Goal: Task Accomplishment & Management: Complete application form

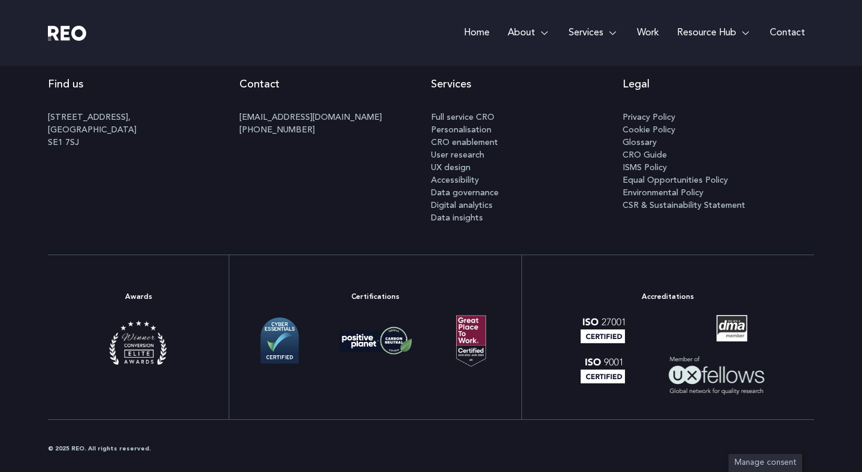
scroll to position [6365, 0]
click at [651, 30] on link "Work" at bounding box center [648, 33] width 40 height 66
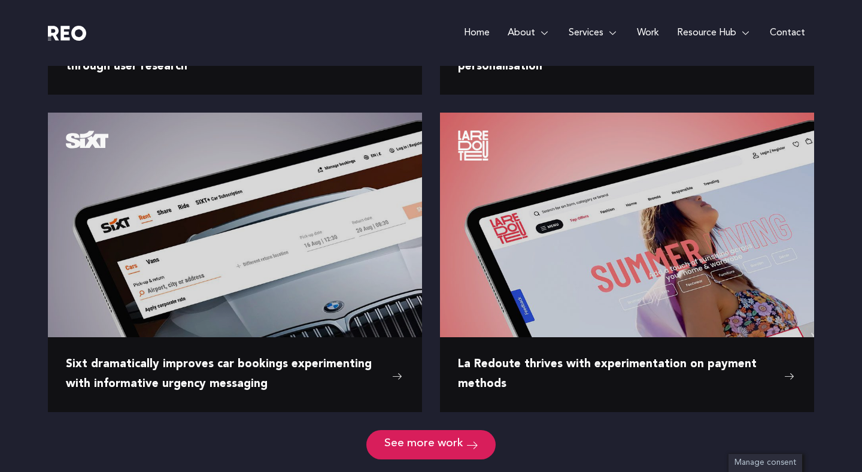
scroll to position [1439, 0]
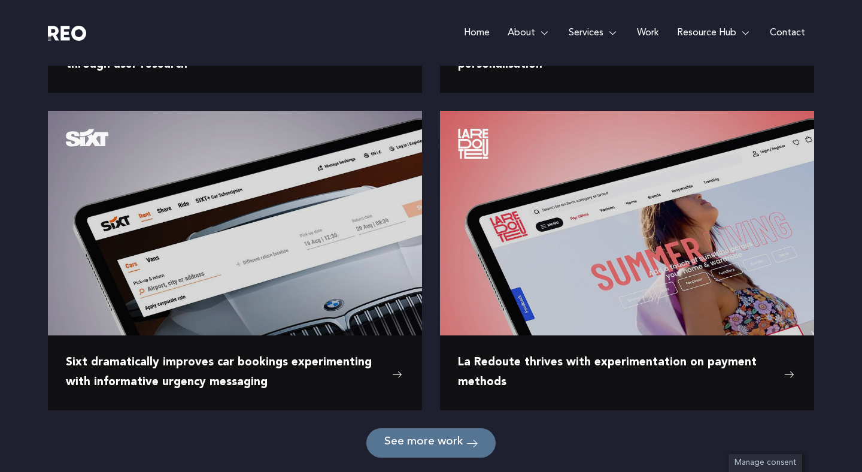
click at [464, 436] on link "See more work" at bounding box center [430, 442] width 129 height 29
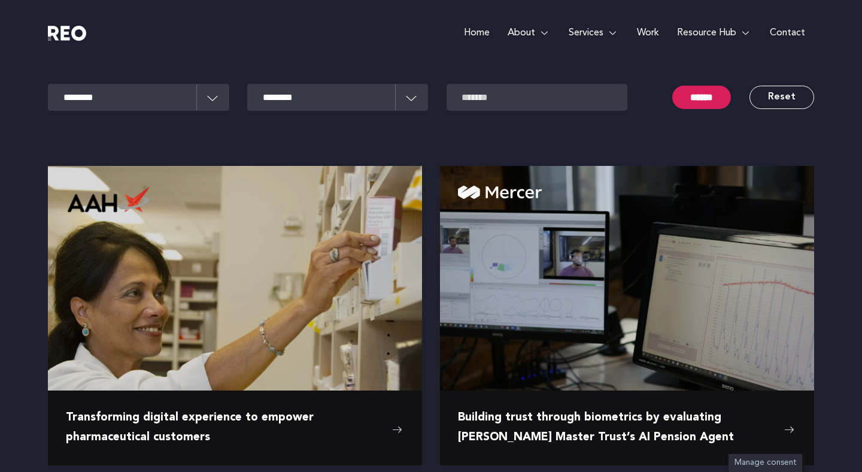
scroll to position [0, 0]
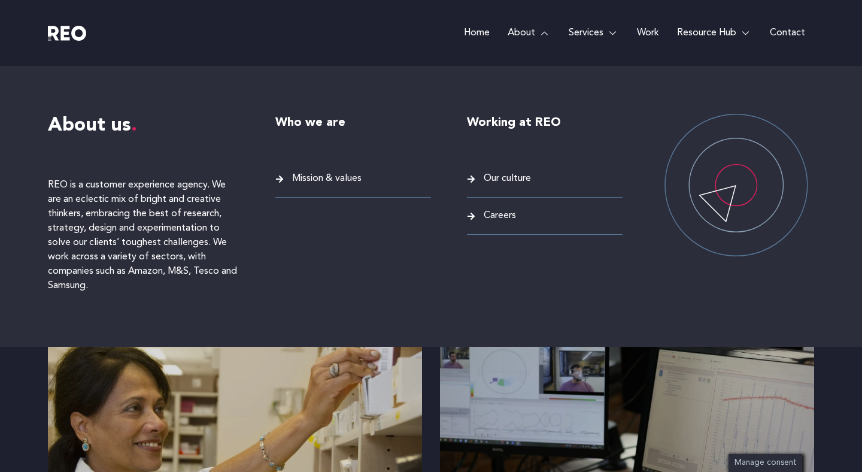
click at [511, 212] on span "Careers" at bounding box center [498, 216] width 35 height 16
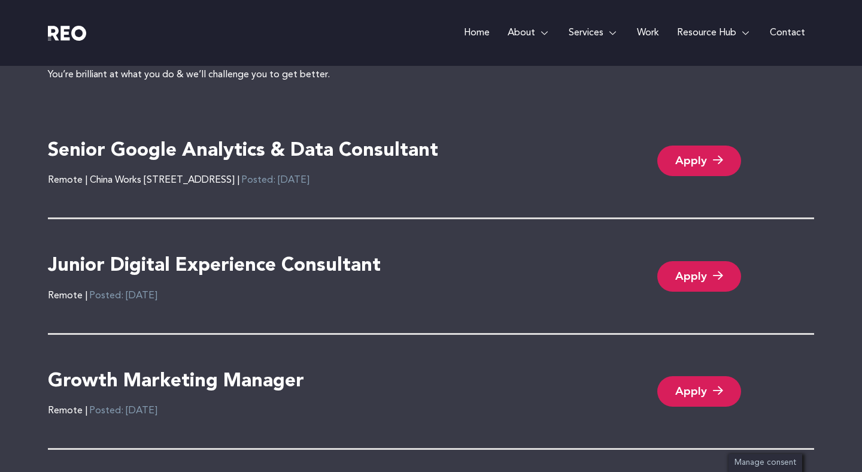
scroll to position [2588, 0]
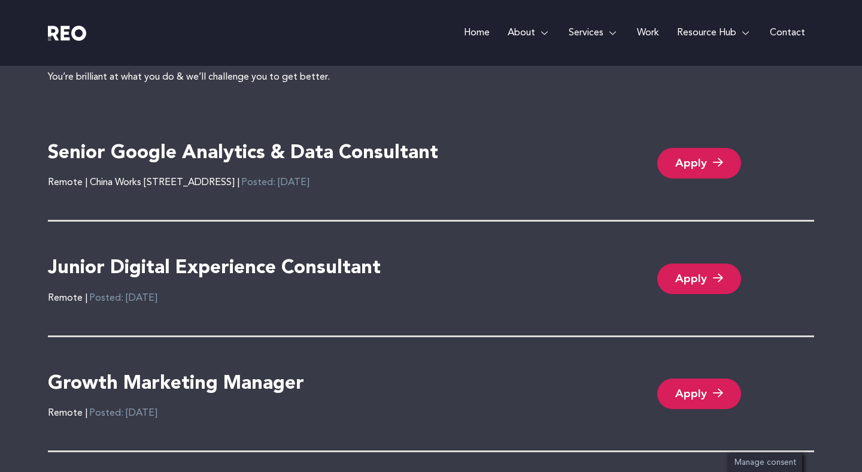
click at [694, 281] on link "Apply" at bounding box center [699, 278] width 84 height 31
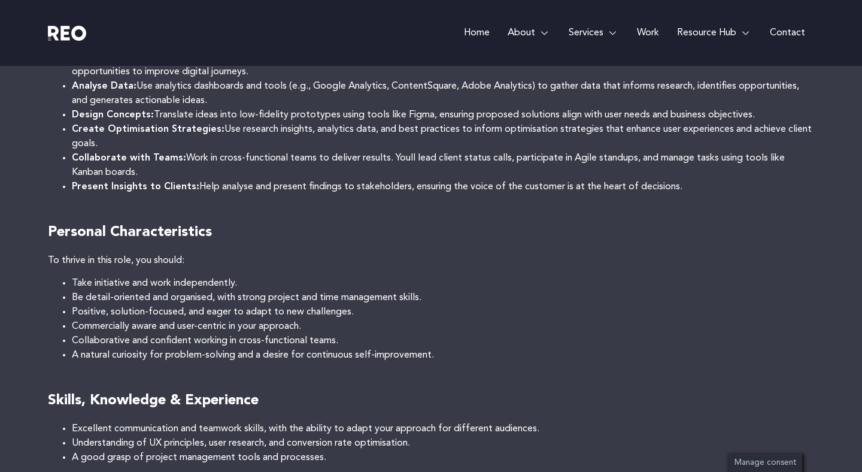
scroll to position [505, 0]
